Goal: Navigation & Orientation: Find specific page/section

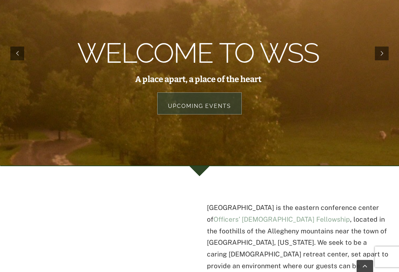
scroll to position [163, 0]
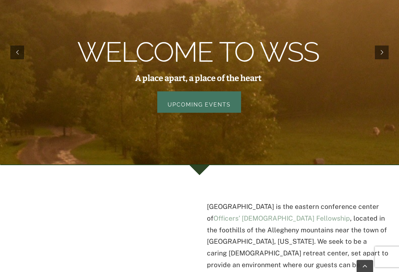
click at [205, 91] on link "Upcoming Events" at bounding box center [199, 101] width 84 height 21
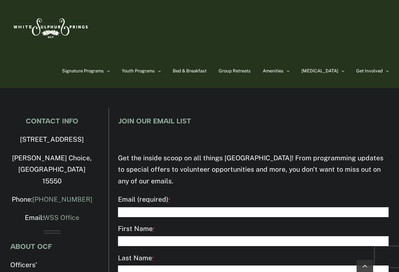
scroll to position [1056, 0]
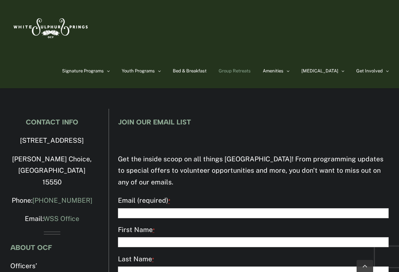
click at [250, 70] on span "Group Retreats" at bounding box center [234, 71] width 32 height 4
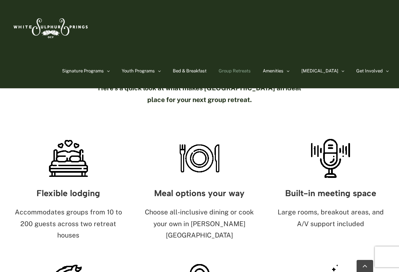
scroll to position [316, 0]
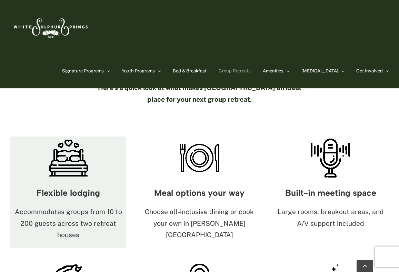
click at [90, 188] on h3 "Flexible lodging" at bounding box center [68, 192] width 116 height 9
click at [91, 206] on p "Accommodates groups from 10 to 200 guests across two retreat houses" at bounding box center [68, 223] width 116 height 35
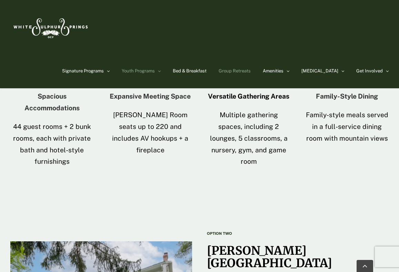
scroll to position [840, 0]
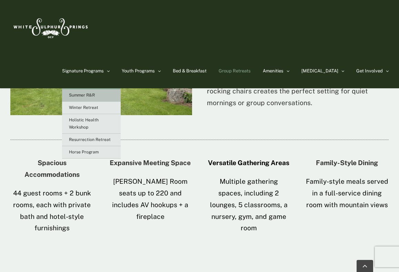
click at [95, 95] on span "Summer R&R" at bounding box center [82, 95] width 26 height 5
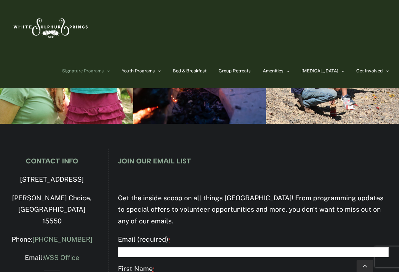
scroll to position [2355, 0]
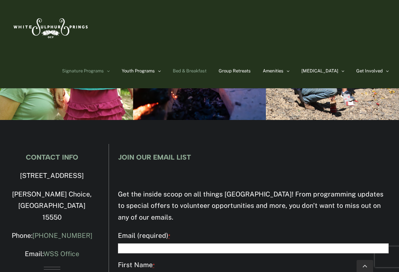
click at [202, 71] on span "Bed & Breakfast" at bounding box center [190, 71] width 34 height 4
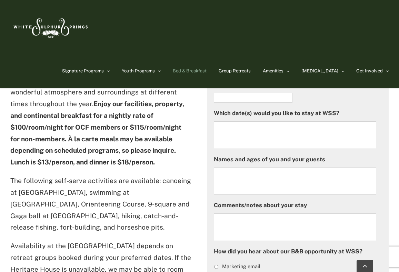
scroll to position [308, 0]
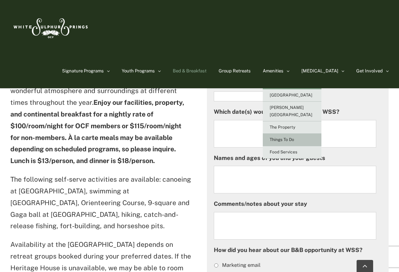
click at [294, 137] on span "Things To Do" at bounding box center [281, 139] width 24 height 5
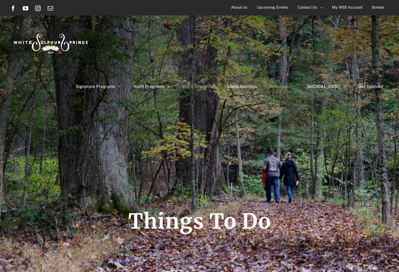
click at [214, 84] on span "Bed & Breakfast" at bounding box center [198, 86] width 32 height 4
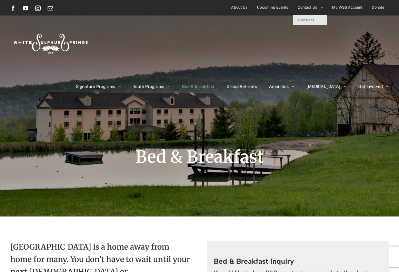
click at [305, 9] on span "Contact Us" at bounding box center [307, 7] width 20 height 10
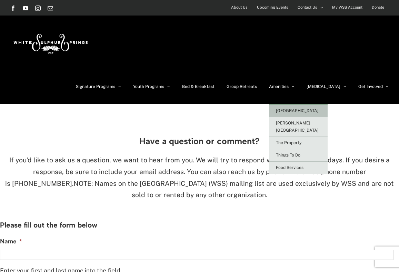
click at [311, 108] on span "[GEOGRAPHIC_DATA]" at bounding box center [297, 110] width 43 height 5
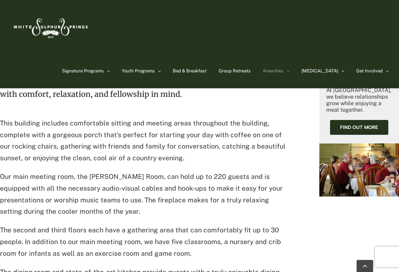
scroll to position [186, 0]
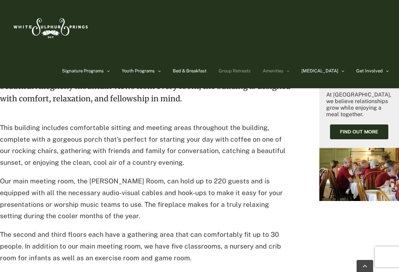
click at [250, 71] on span "Group Retreats" at bounding box center [234, 71] width 32 height 4
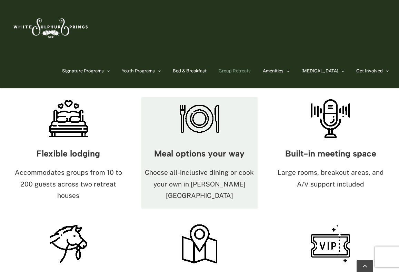
scroll to position [362, 0]
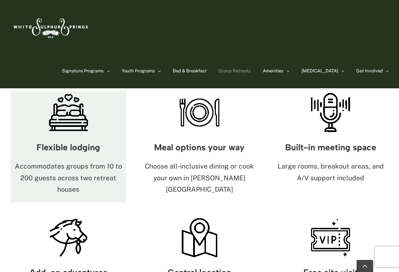
click at [81, 143] on h3 "Flexible lodging" at bounding box center [68, 147] width 116 height 9
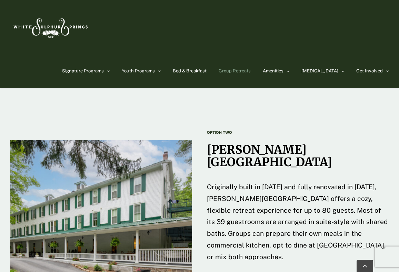
scroll to position [1009, 0]
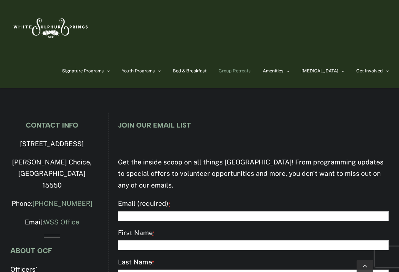
scroll to position [2511, 0]
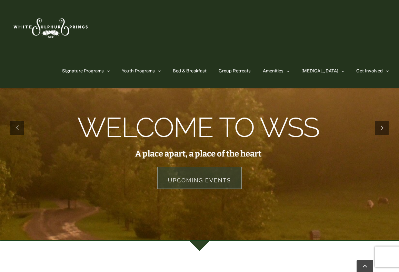
scroll to position [163, 0]
